Goal: Information Seeking & Learning: Learn about a topic

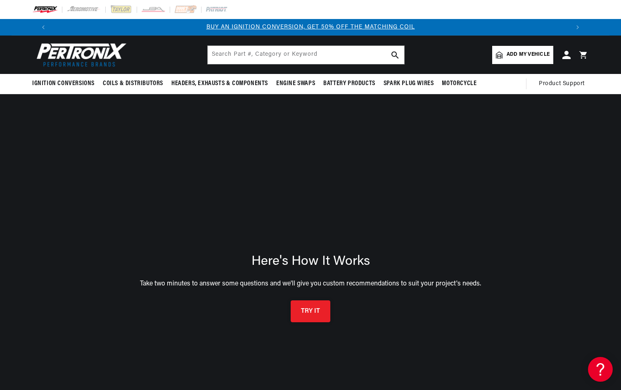
click at [308, 311] on button "TRY IT" at bounding box center [311, 311] width 40 height 22
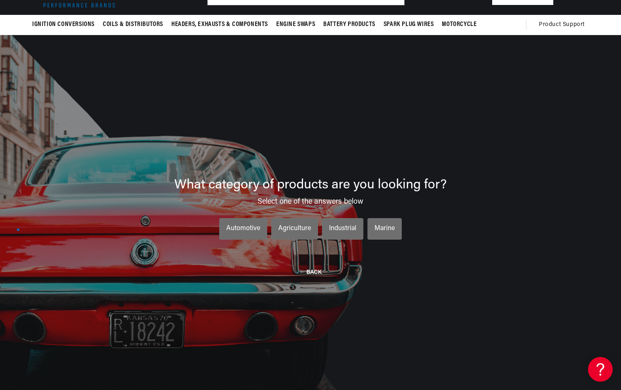
scroll to position [0, 516]
click at [251, 227] on div "Automotive" at bounding box center [243, 229] width 34 height 11
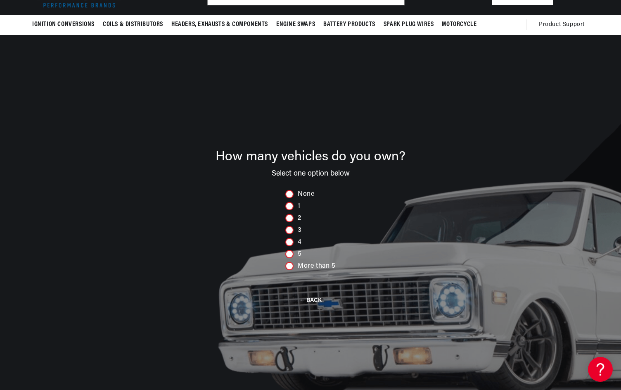
click at [292, 229] on div at bounding box center [290, 230] width 8 height 8
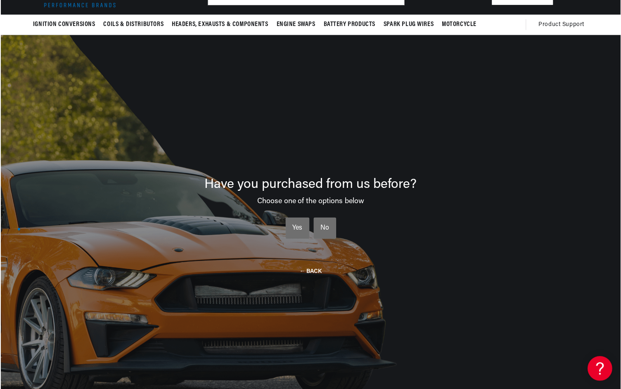
scroll to position [0, 1032]
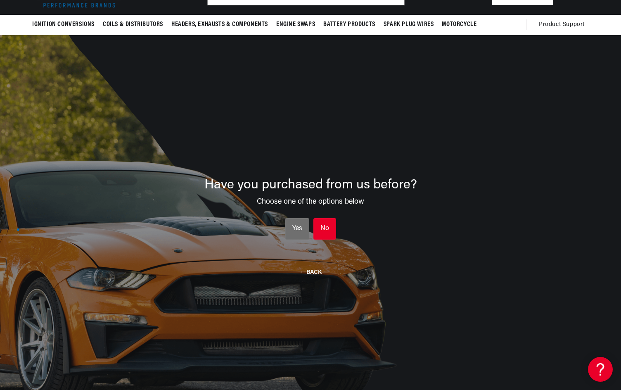
click at [327, 232] on div "No" at bounding box center [325, 229] width 9 height 11
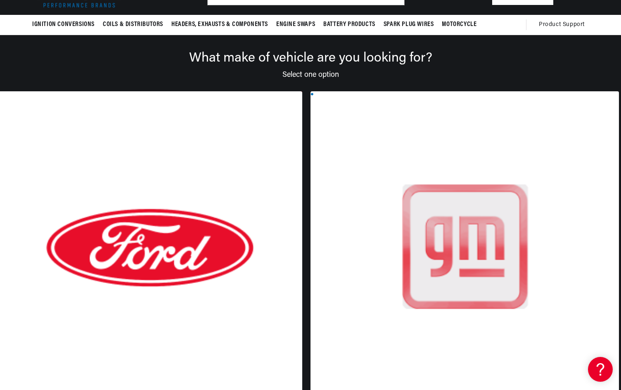
click at [153, 171] on div at bounding box center [148, 255] width 309 height 328
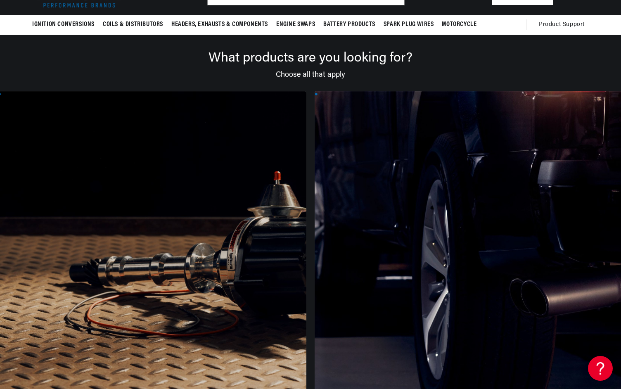
scroll to position [0, 0]
click at [144, 185] on div at bounding box center [152, 255] width 309 height 328
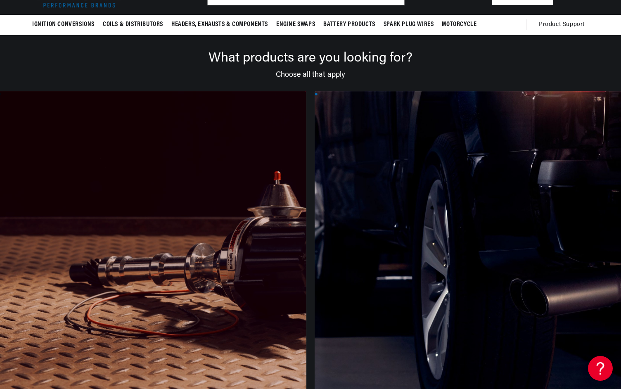
click at [144, 186] on div at bounding box center [152, 255] width 309 height 328
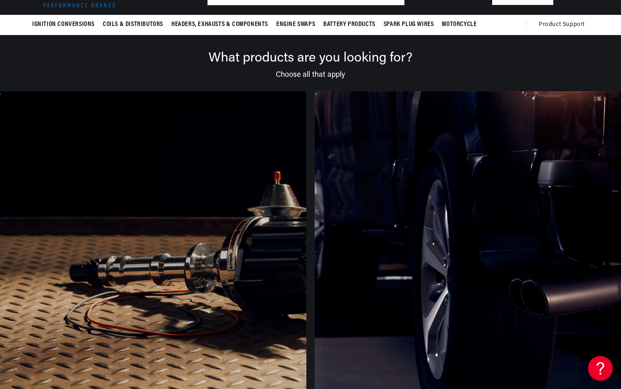
scroll to position [0, 516]
click at [126, 314] on div at bounding box center [152, 255] width 309 height 328
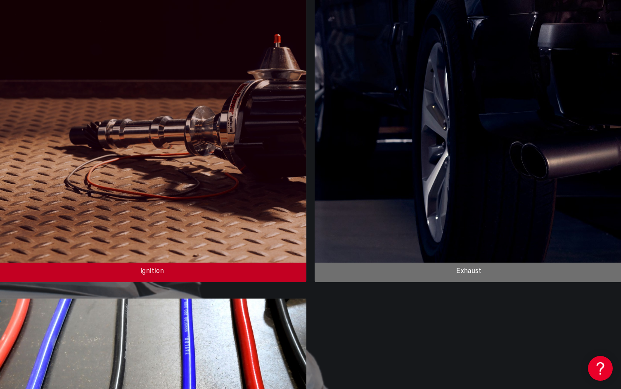
scroll to position [197, 0]
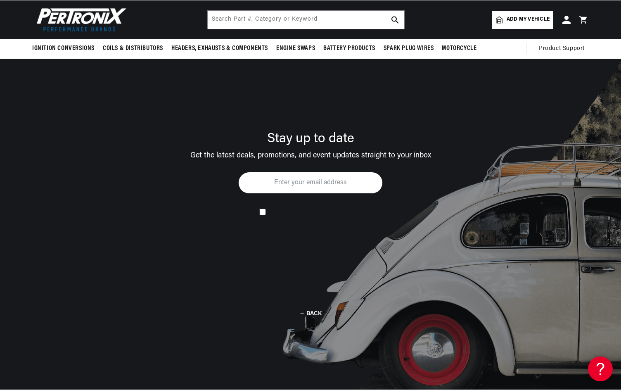
scroll to position [59, 0]
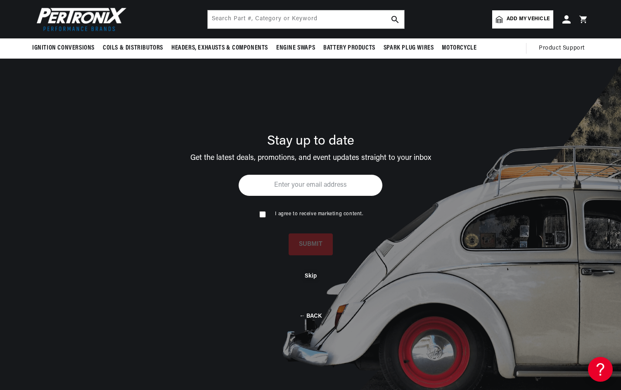
click at [309, 274] on button "Skip" at bounding box center [311, 276] width 12 height 7
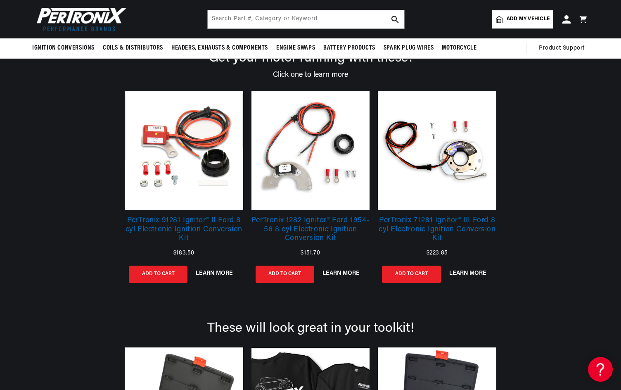
scroll to position [0, 1032]
drag, startPoint x: 127, startPoint y: 110, endPoint x: 128, endPoint y: 117, distance: 7.0
click at [462, 173] on link at bounding box center [437, 150] width 119 height 119
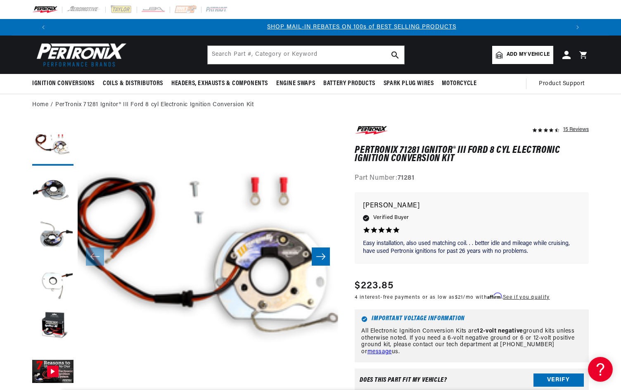
scroll to position [0, 516]
drag, startPoint x: 367, startPoint y: 212, endPoint x: 536, endPoint y: 197, distance: 169.6
click at [536, 197] on div "Great unit with flawless performance Easy installation, also used matching coil…" at bounding box center [472, 228] width 234 height 72
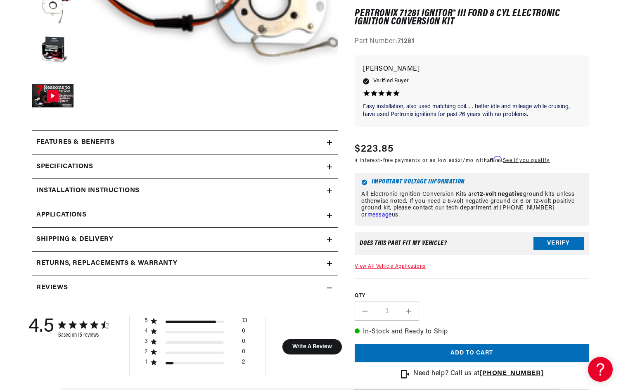
scroll to position [0, 1032]
click at [321, 186] on div "Installation instructions" at bounding box center [179, 191] width 295 height 11
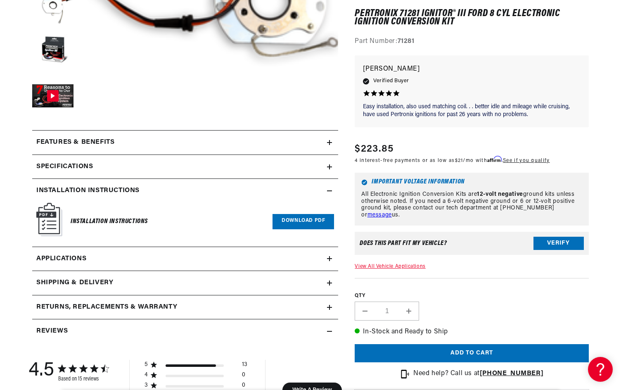
click at [300, 221] on link "Download PDF" at bounding box center [304, 221] width 62 height 15
